Goal: Task Accomplishment & Management: Complete application form

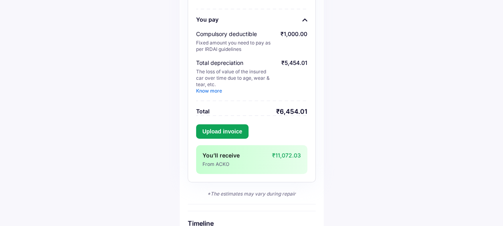
scroll to position [160, 0]
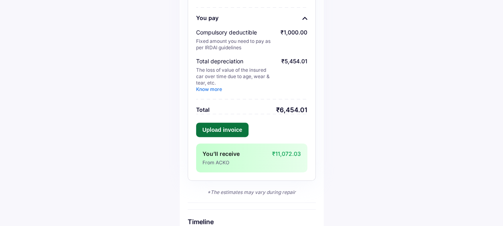
click at [225, 131] on button "Upload invoice" at bounding box center [222, 130] width 53 height 14
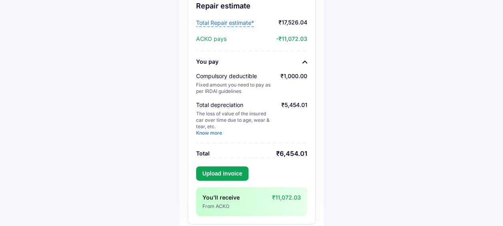
scroll to position [120, 0]
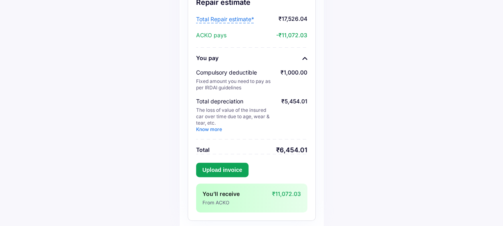
click at [229, 23] on span "Total Repair estimate*" at bounding box center [225, 19] width 58 height 8
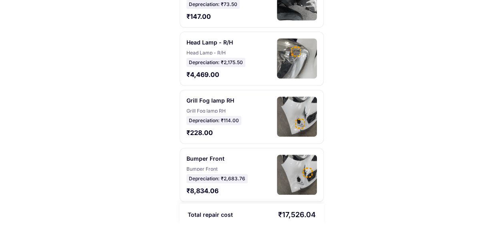
scroll to position [144, 0]
click at [221, 159] on div "Bumper Front Bumper Front Depreciation: ₹2,683.76 ₹8,834.06" at bounding box center [217, 175] width 60 height 40
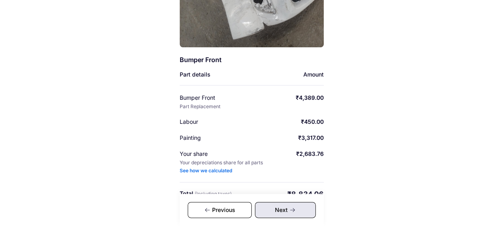
click at [213, 213] on div "Previous" at bounding box center [220, 210] width 64 height 16
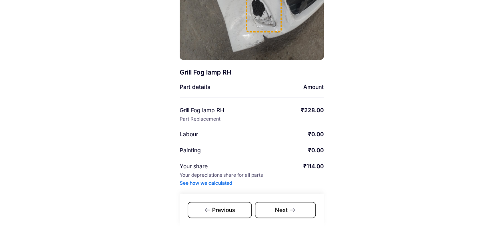
scroll to position [144, 0]
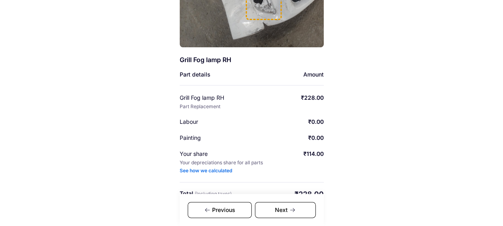
click at [222, 205] on div "Previous" at bounding box center [220, 210] width 64 height 16
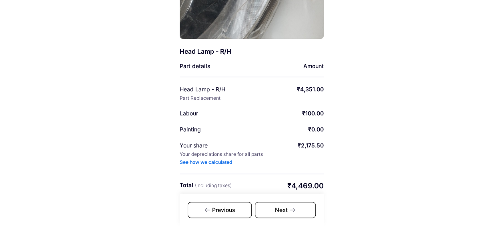
scroll to position [156, 0]
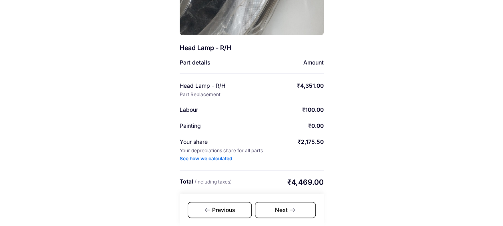
click at [232, 207] on div "Previous" at bounding box center [220, 210] width 64 height 16
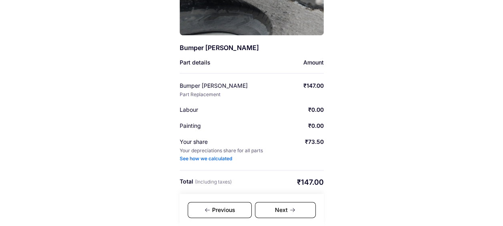
click at [229, 203] on div "Previous" at bounding box center [220, 210] width 64 height 16
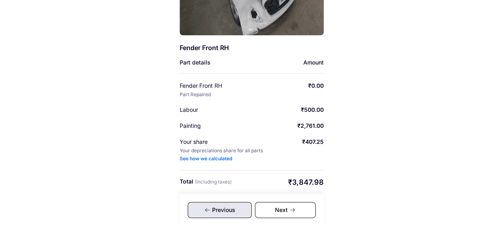
click at [229, 203] on div "Previous" at bounding box center [220, 210] width 64 height 16
drag, startPoint x: 229, startPoint y: 203, endPoint x: 207, endPoint y: 212, distance: 23.2
click at [210, 212] on icon at bounding box center [207, 210] width 6 height 6
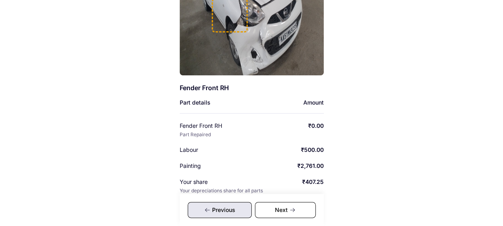
scroll to position [156, 0]
